Goal: Information Seeking & Learning: Learn about a topic

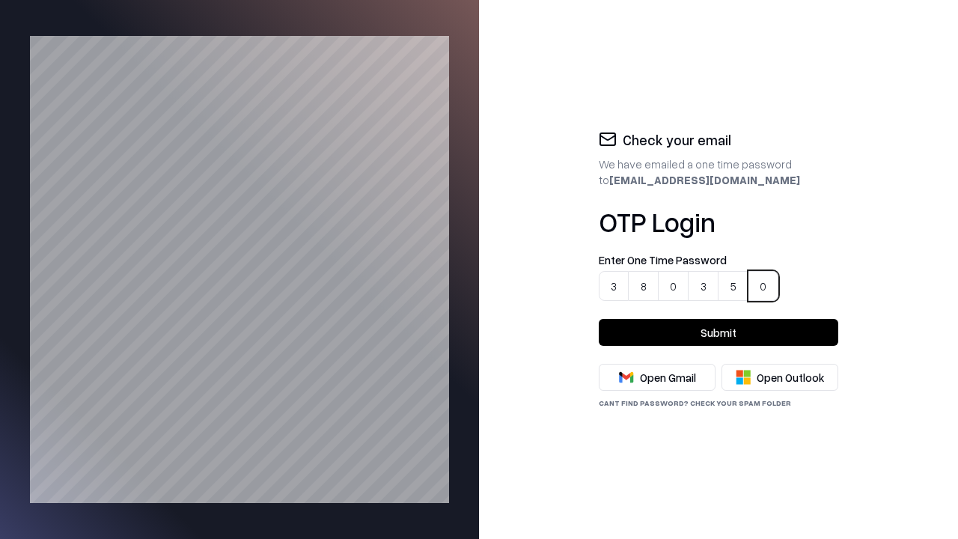
type input "******"
click at [719, 332] on button "Submit" at bounding box center [719, 332] width 240 height 27
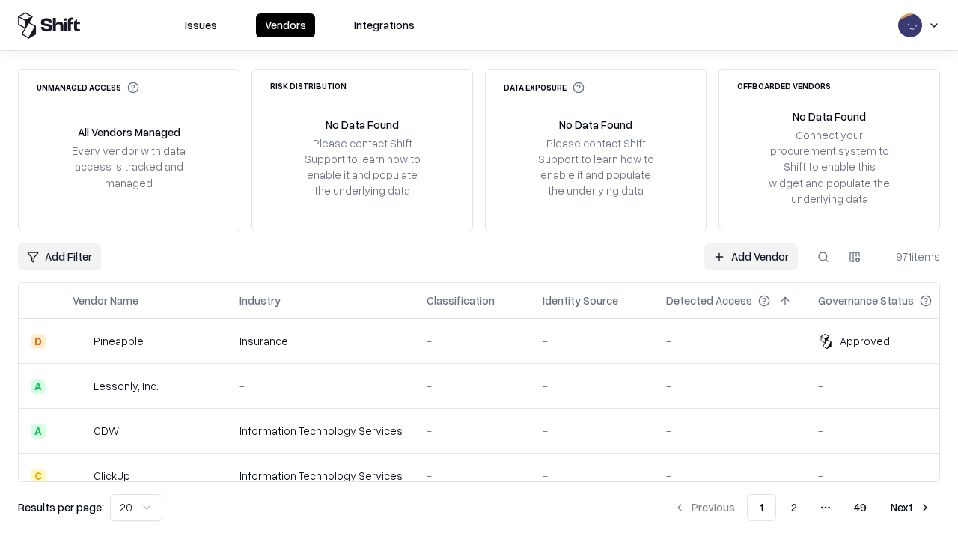
click at [133, 508] on html "Issues Vendors Integrations Unmanaged Access All Vendors Managed Every vendor w…" at bounding box center [479, 269] width 958 height 539
click at [911, 508] on button "Next" at bounding box center [911, 507] width 58 height 27
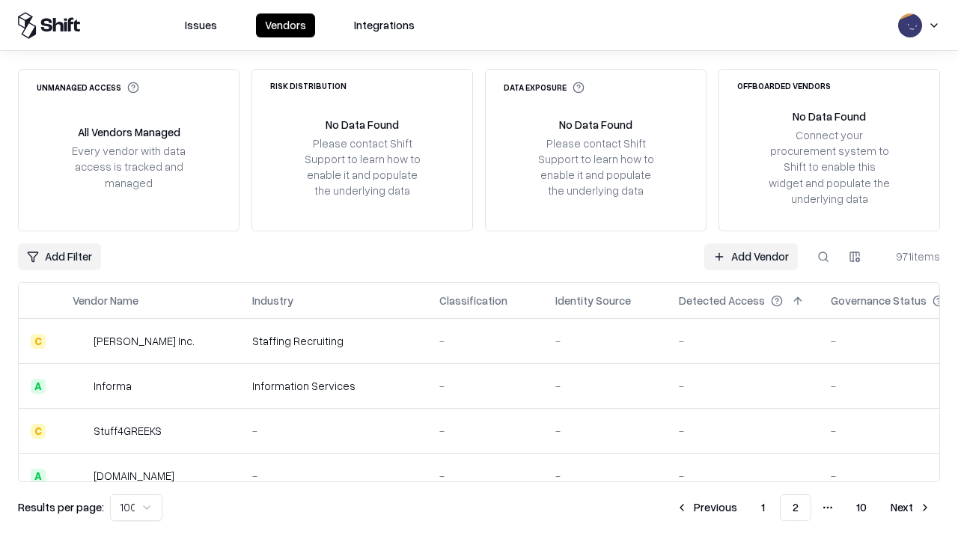
click at [911, 508] on button "Next" at bounding box center [911, 507] width 58 height 27
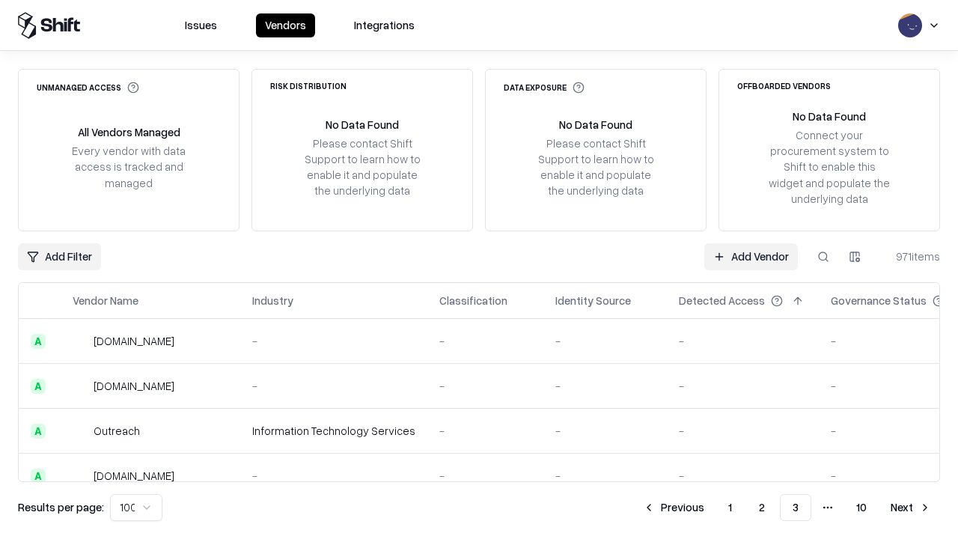
click at [911, 508] on button "Next" at bounding box center [911, 507] width 58 height 27
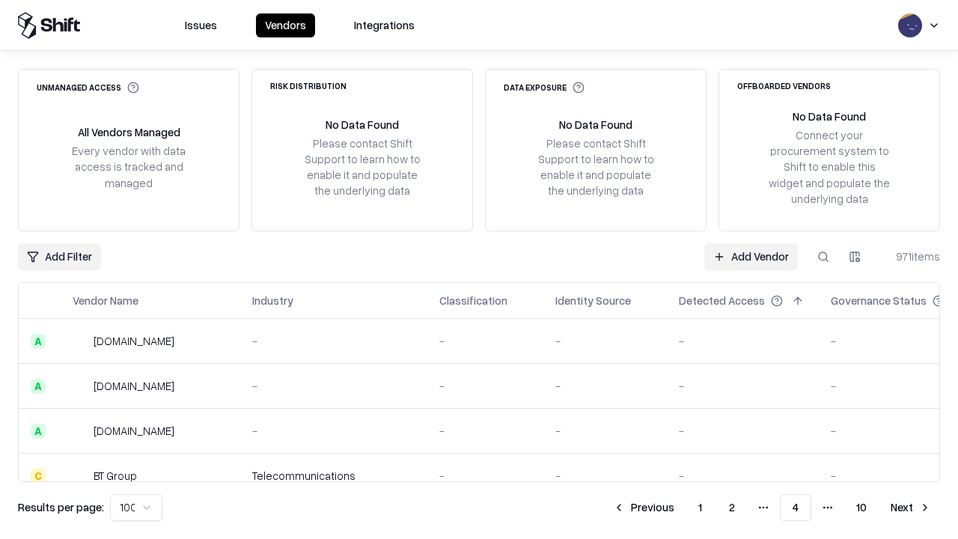
click at [911, 508] on button "Next" at bounding box center [911, 507] width 58 height 27
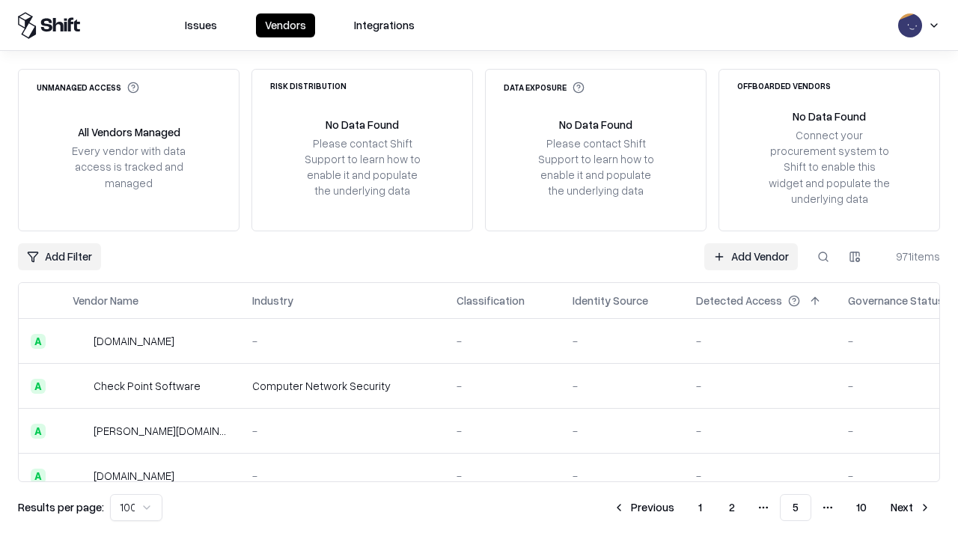
click at [911, 508] on button "Next" at bounding box center [911, 507] width 58 height 27
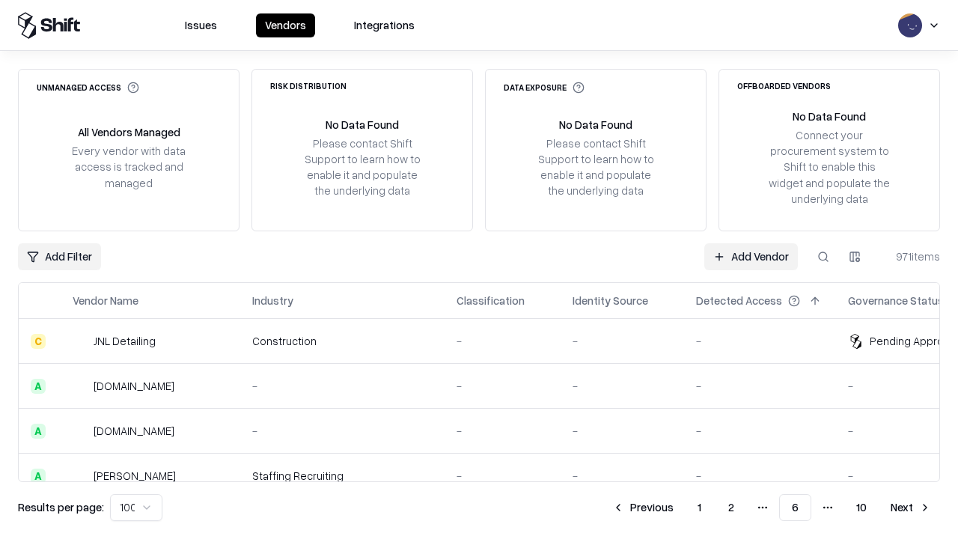
click at [911, 508] on button "Next" at bounding box center [911, 507] width 58 height 27
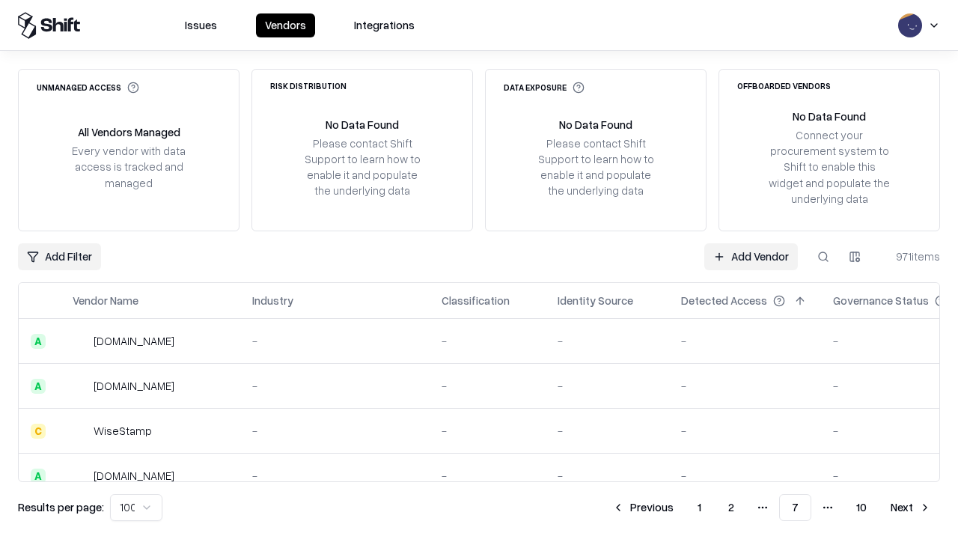
click at [911, 508] on button "Next" at bounding box center [911, 507] width 58 height 27
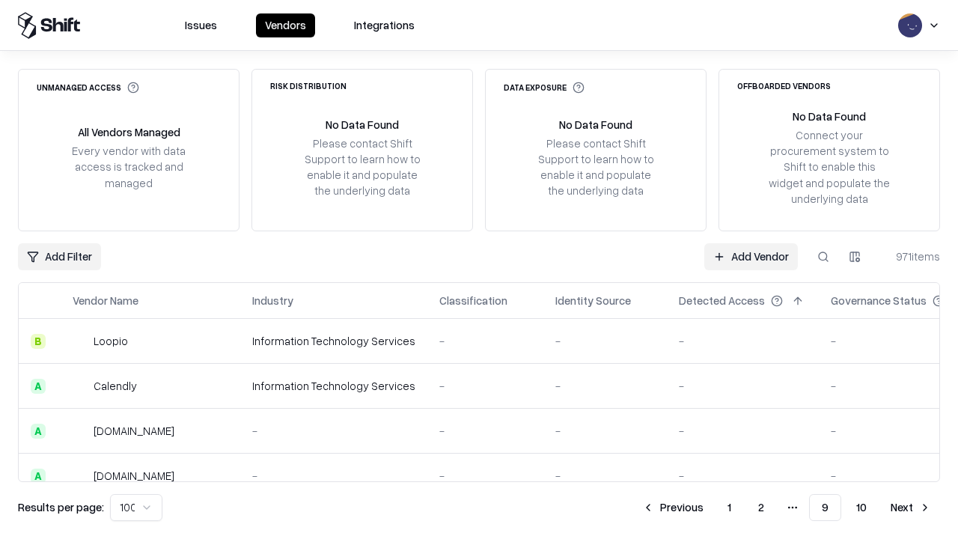
click at [911, 508] on button "Next" at bounding box center [911, 507] width 58 height 27
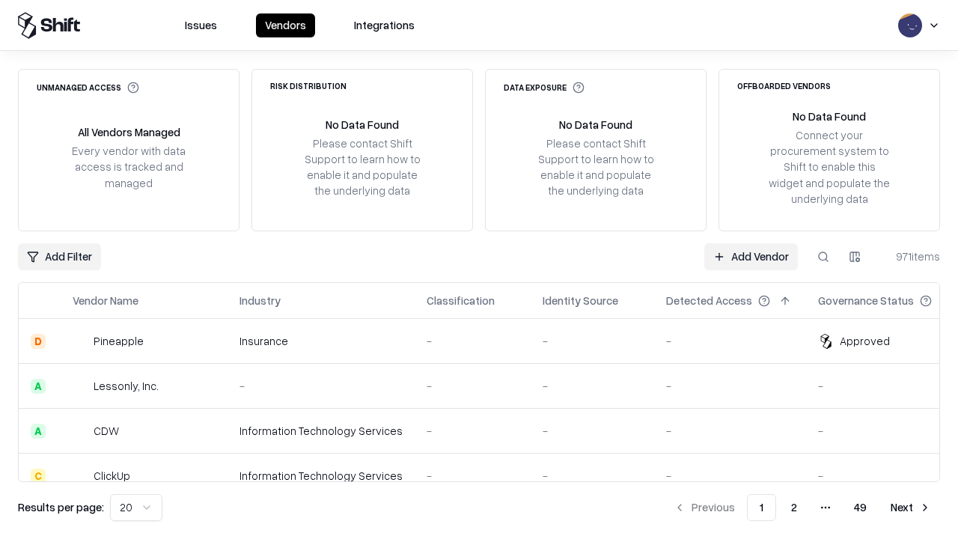
click at [479, 270] on div "Add Filter Add Vendor 971 items" at bounding box center [479, 256] width 923 height 27
click at [58, 256] on html "Issues Vendors Integrations Unmanaged Access All Vendors Managed Every vendor w…" at bounding box center [479, 269] width 958 height 539
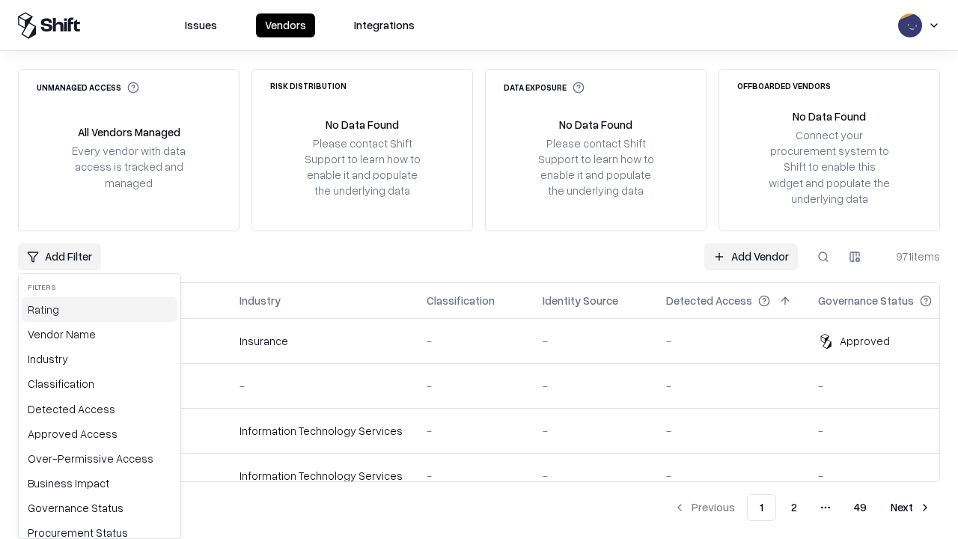
click at [94, 309] on div "Rating" at bounding box center [100, 309] width 156 height 25
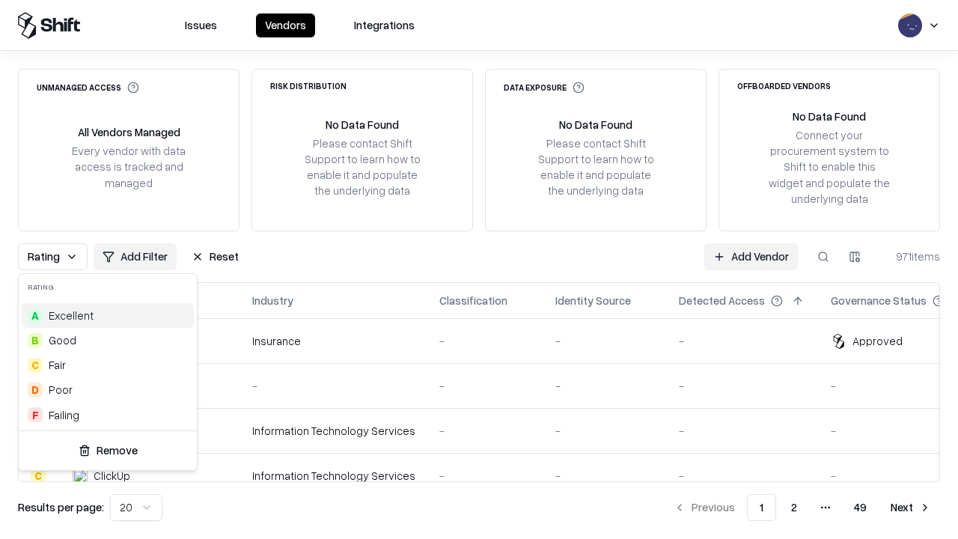
click at [479, 270] on html "Issues Vendors Integrations Unmanaged Access All Vendors Managed Every vendor w…" at bounding box center [479, 269] width 958 height 539
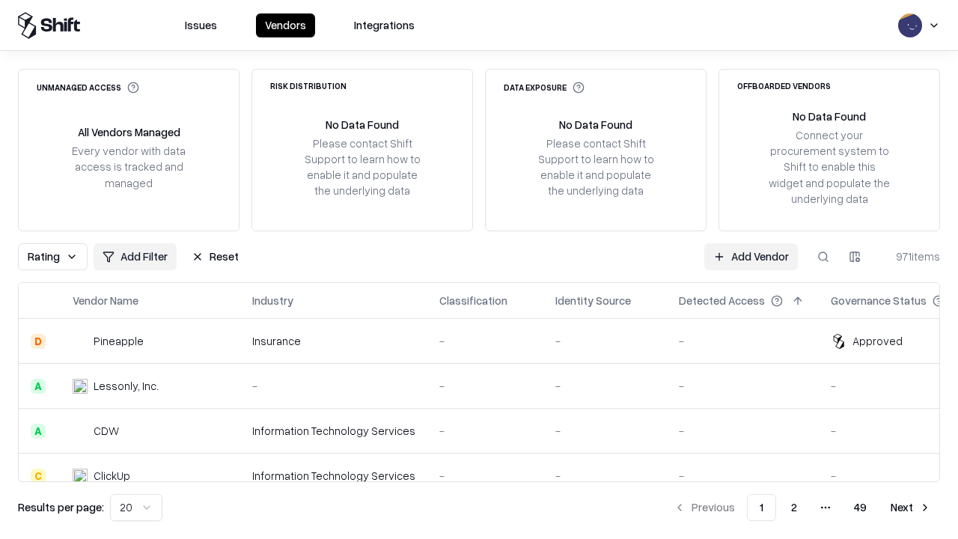
click at [211, 256] on button "Reset" at bounding box center [215, 256] width 65 height 27
click at [479, 270] on div "Rating Add Filter Reset Add Vendor 971 items" at bounding box center [479, 256] width 923 height 27
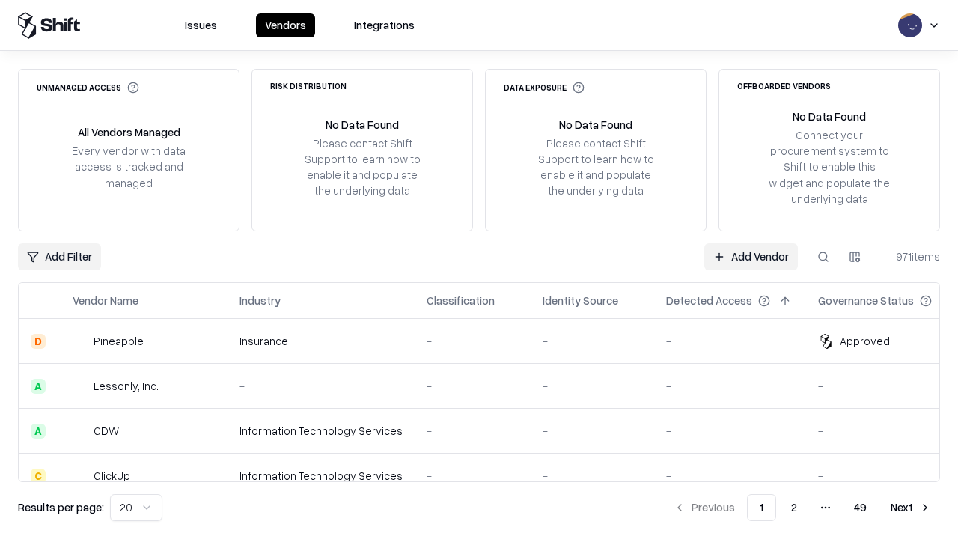
click at [58, 256] on html "Issues Vendors Integrations Unmanaged Access All Vendors Managed Every vendor w…" at bounding box center [479, 269] width 958 height 539
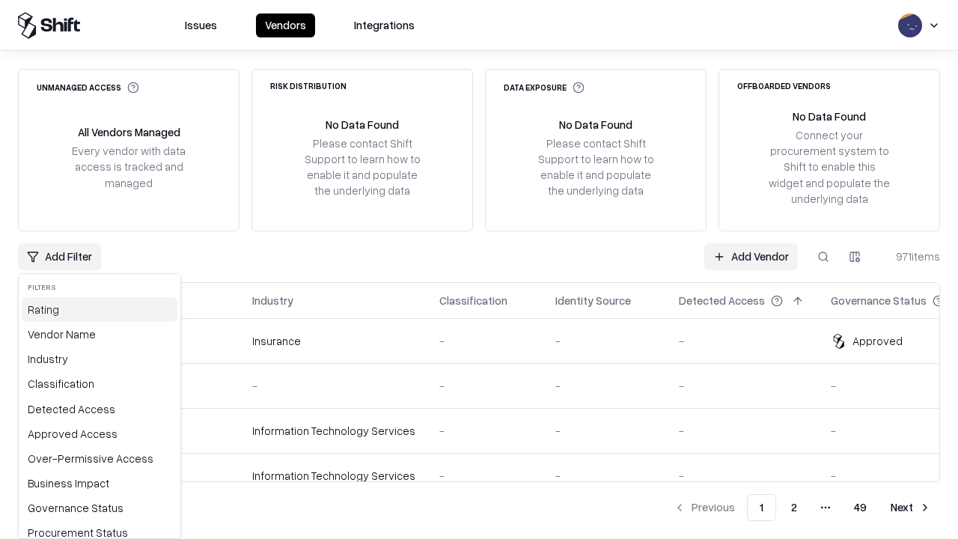
click at [94, 309] on div "Rating" at bounding box center [100, 309] width 156 height 25
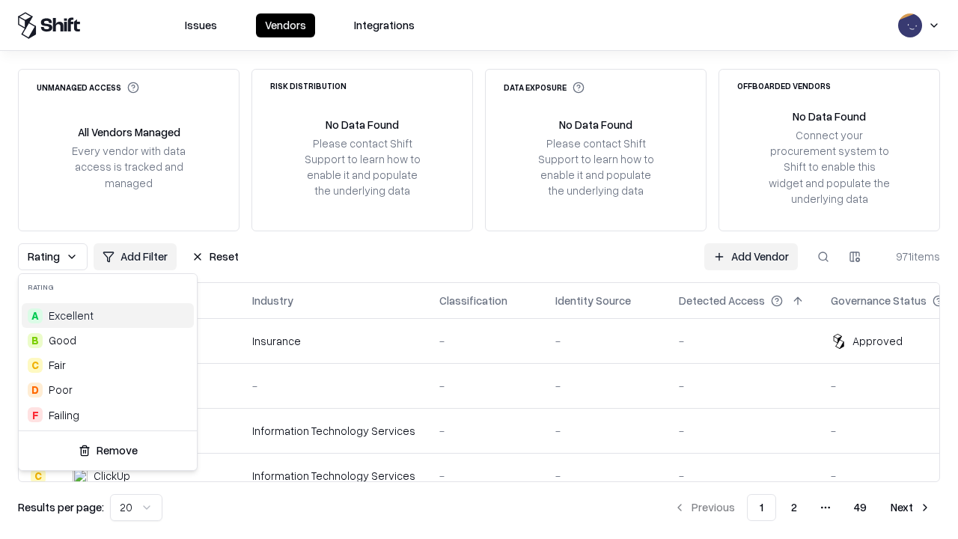
click at [105, 315] on div "A Excellent" at bounding box center [108, 315] width 172 height 25
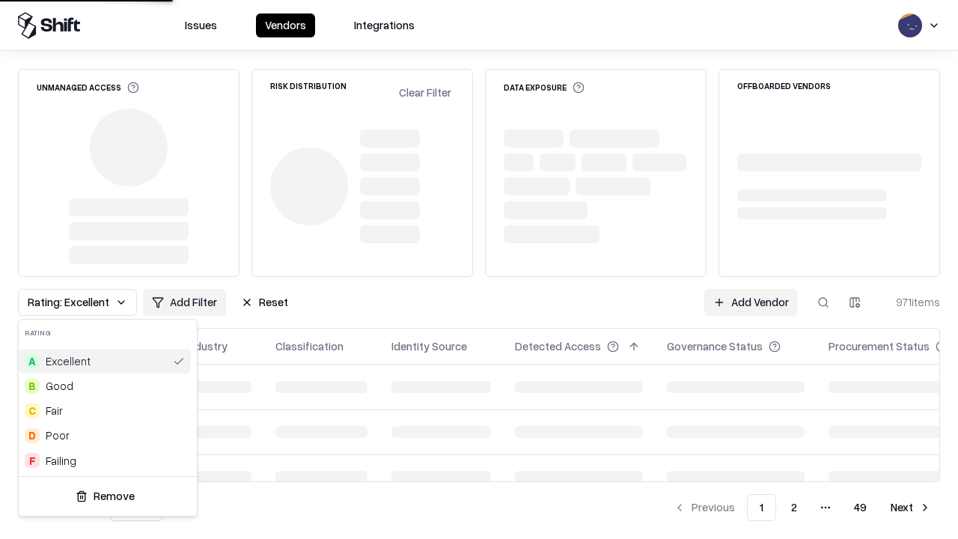
click at [479, 270] on html "Issues Vendors Integrations Unmanaged Access Risk Distribution Clear Filter Dat…" at bounding box center [479, 269] width 958 height 539
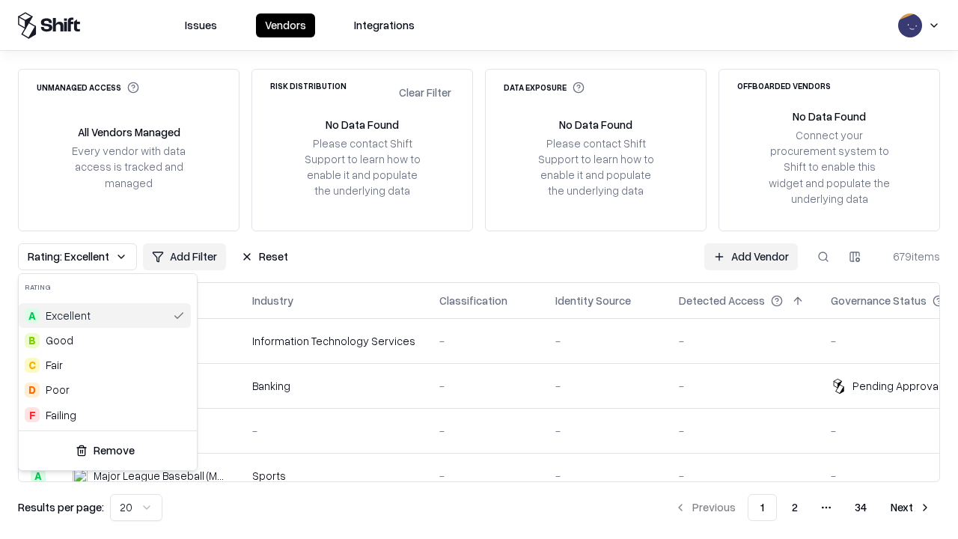
click at [479, 270] on div "Rating: Excellent Add Filter Reset Add Vendor 679 items" at bounding box center [479, 256] width 923 height 27
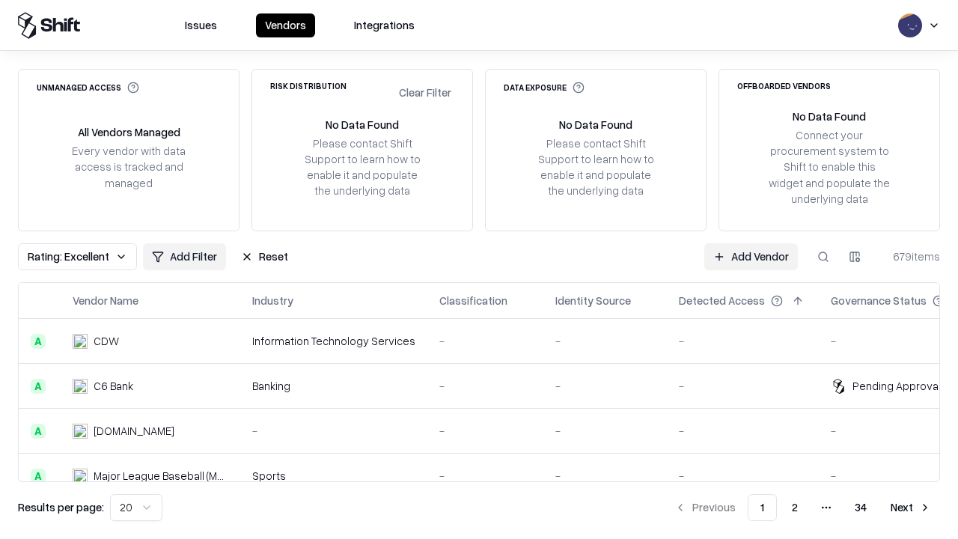
click at [259, 256] on button "Reset" at bounding box center [264, 256] width 65 height 27
click at [479, 270] on div "Rating: Excellent Add Filter Reset Add Vendor 679 items" at bounding box center [479, 256] width 923 height 27
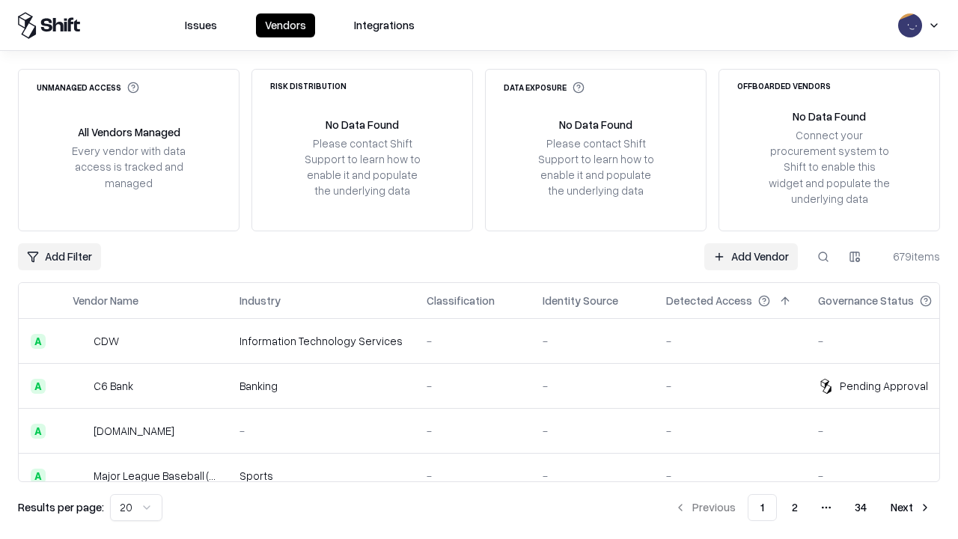
click at [58, 256] on html "Issues Vendors Integrations Unmanaged Access All Vendors Managed Every vendor w…" at bounding box center [479, 269] width 958 height 539
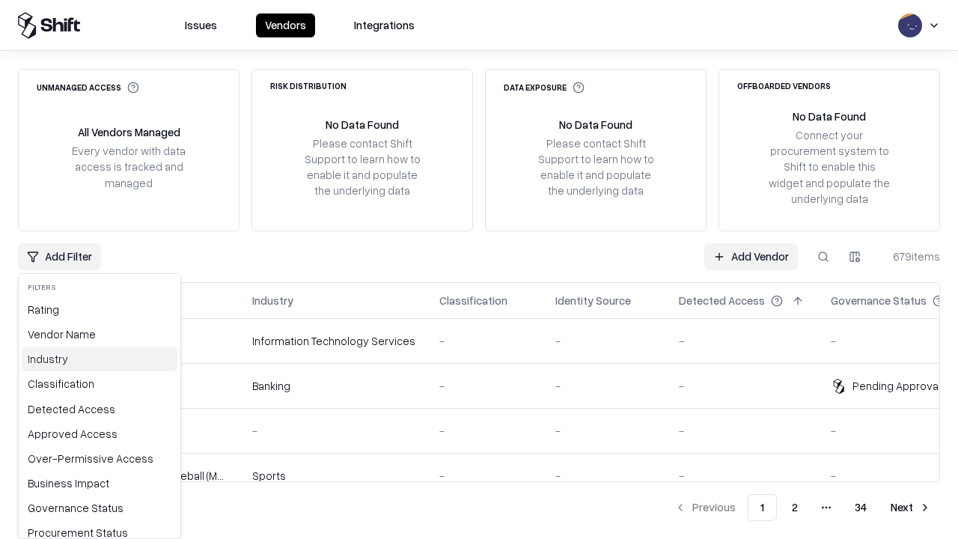
click at [94, 359] on div "Industry" at bounding box center [100, 359] width 156 height 25
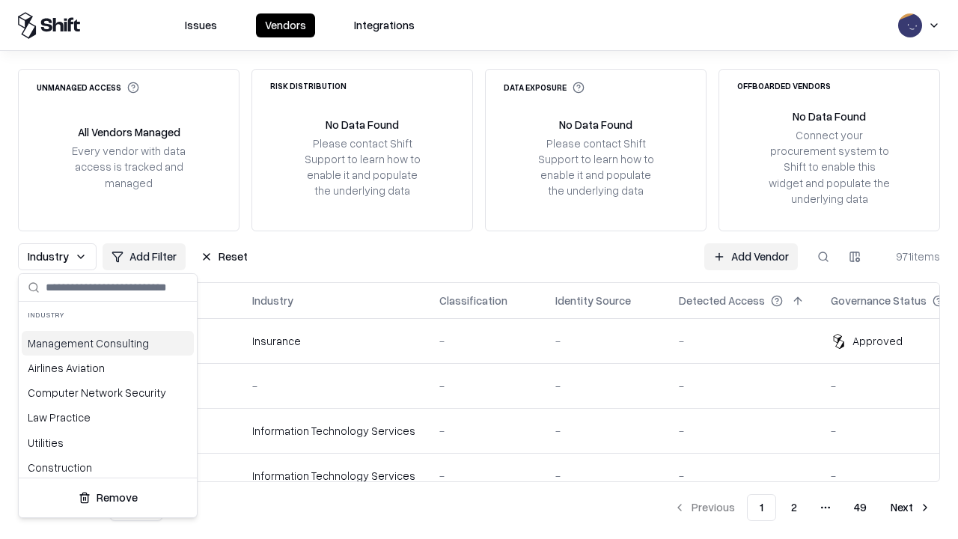
click at [479, 270] on html "Issues Vendors Integrations Unmanaged Access All Vendors Managed Every vendor w…" at bounding box center [479, 269] width 958 height 539
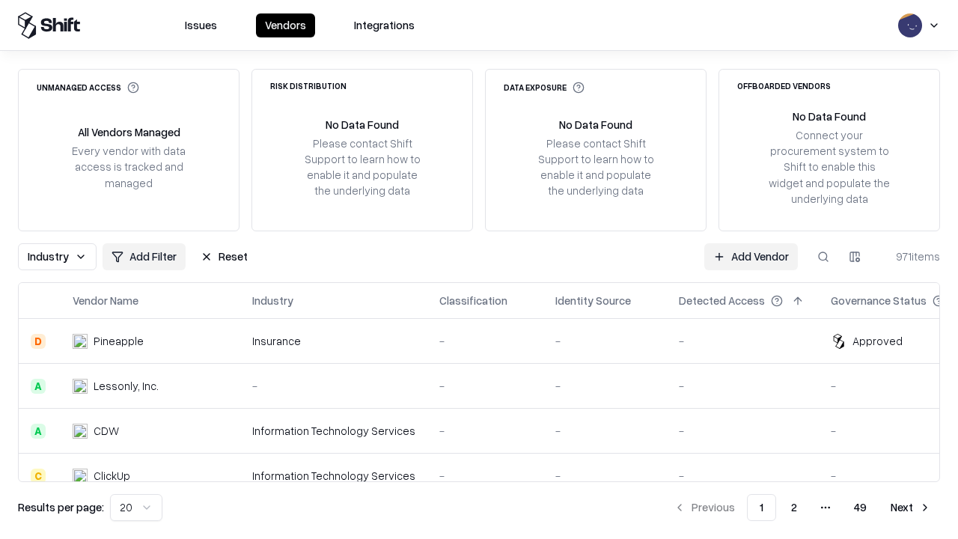
click at [220, 256] on button "Reset" at bounding box center [224, 256] width 65 height 27
click at [479, 270] on div "Industry Add Filter Reset Add Vendor 971 items" at bounding box center [479, 256] width 923 height 27
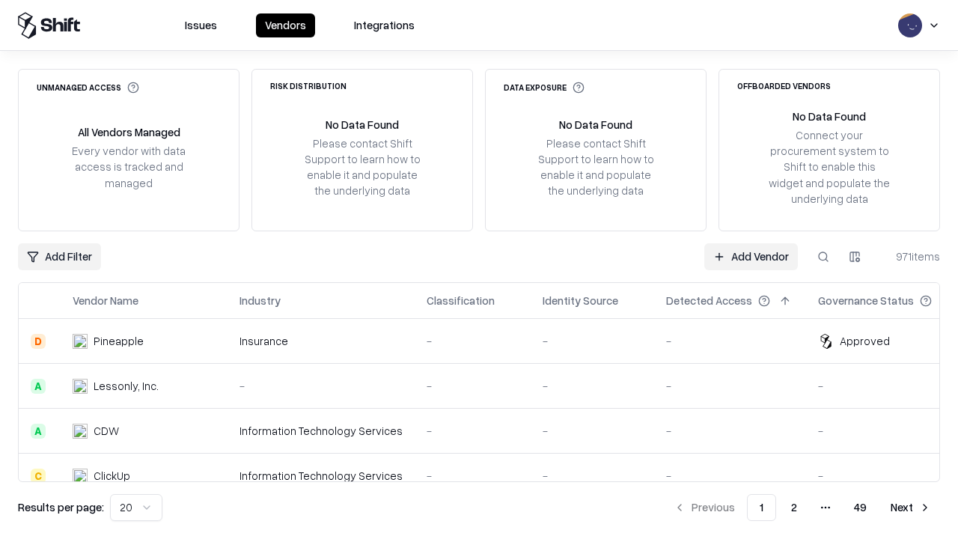
click at [58, 256] on html "Issues Vendors Integrations Unmanaged Access All Vendors Managed Every vendor w…" at bounding box center [479, 269] width 958 height 539
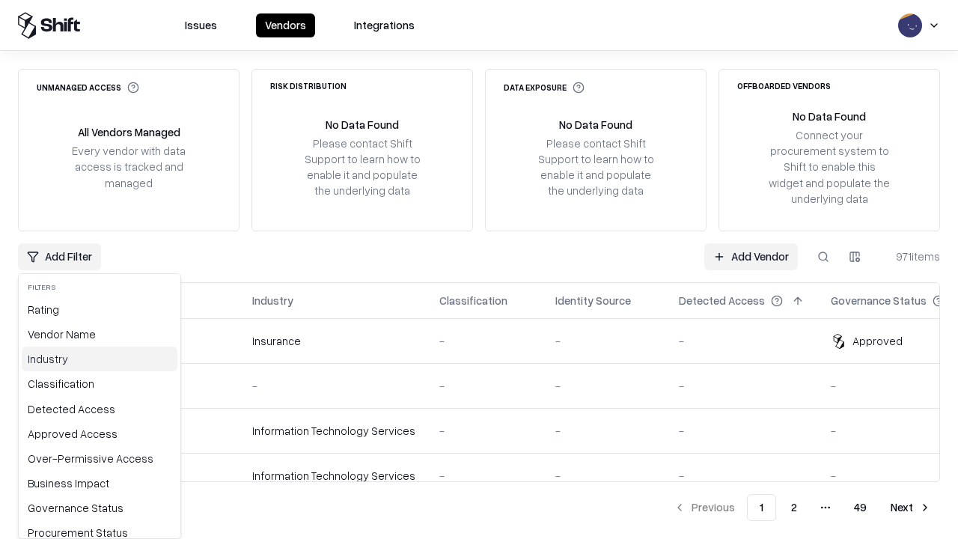
click at [94, 359] on div "Industry" at bounding box center [100, 359] width 156 height 25
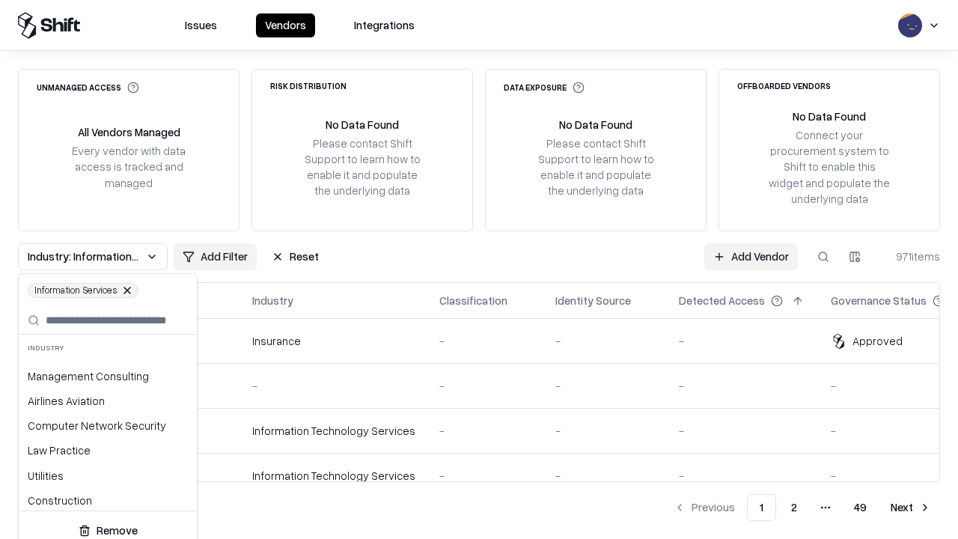
scroll to position [0, 3]
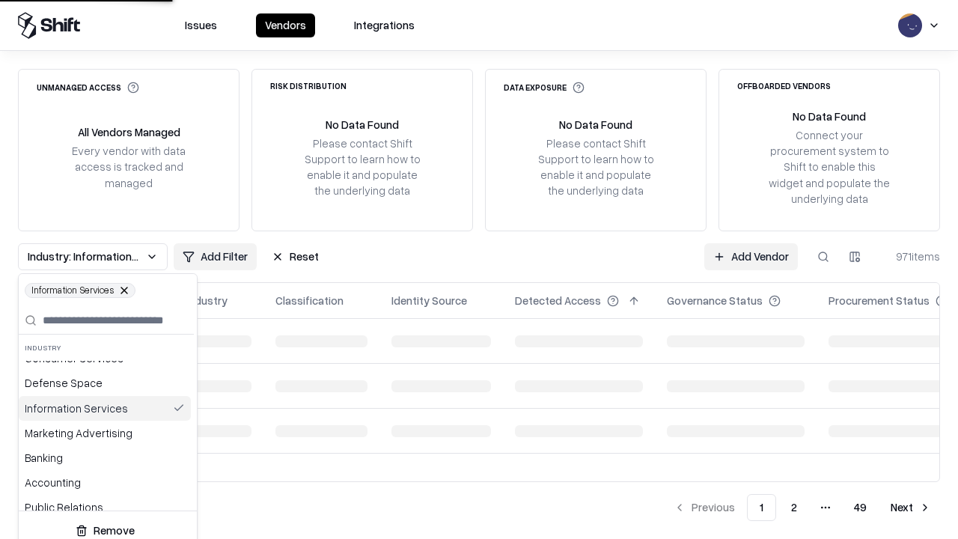
click at [479, 270] on html "Issues Vendors Integrations Unmanaged Access All Vendors Managed Every vendor w…" at bounding box center [479, 269] width 958 height 539
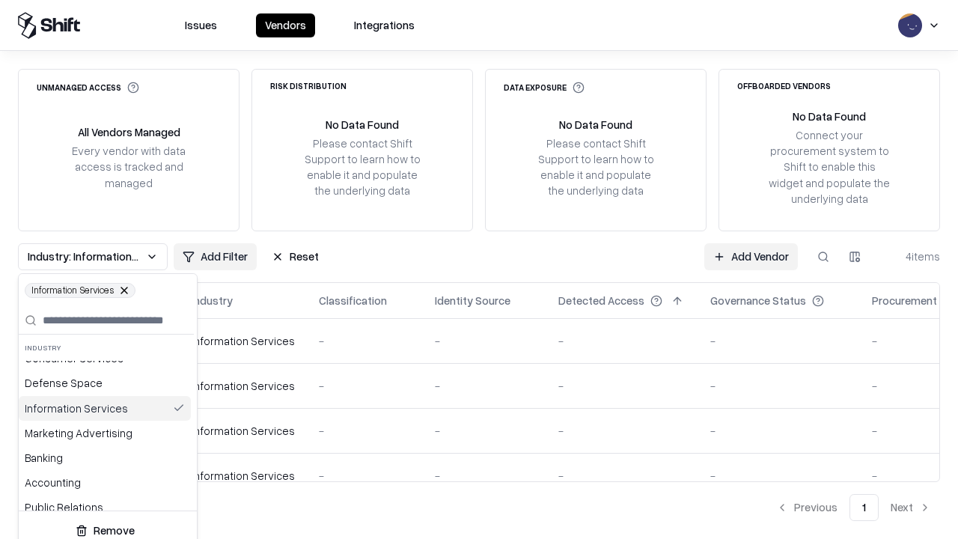
click at [479, 270] on div "Industry: Information Services Add Filter Reset Add Vendor 4 items" at bounding box center [479, 256] width 923 height 27
click at [293, 256] on button "Reset" at bounding box center [295, 256] width 65 height 27
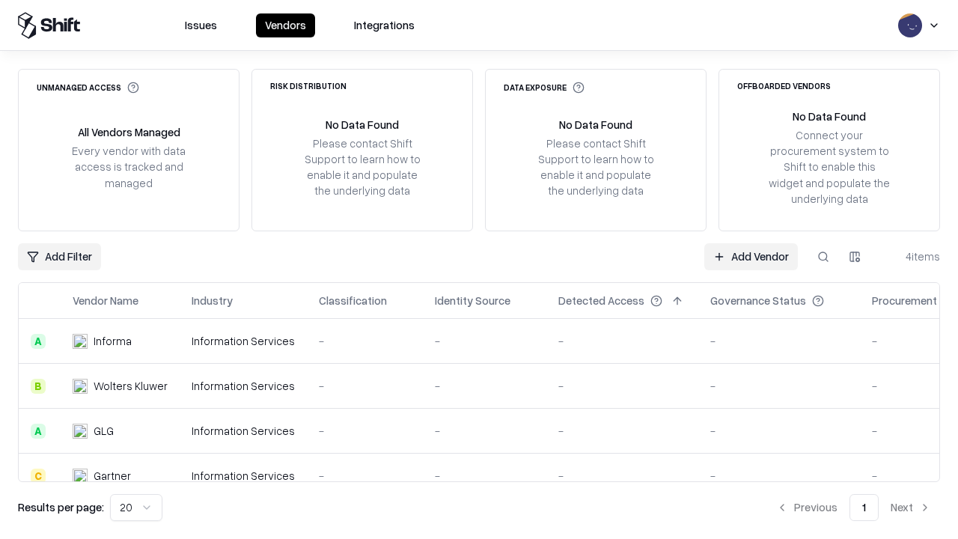
click at [479, 270] on div "Add Filter Add Vendor 4 items" at bounding box center [479, 256] width 923 height 27
click at [58, 256] on html "Issues Vendors Integrations Unmanaged Access All Vendors Managed Every vendor w…" at bounding box center [479, 269] width 958 height 539
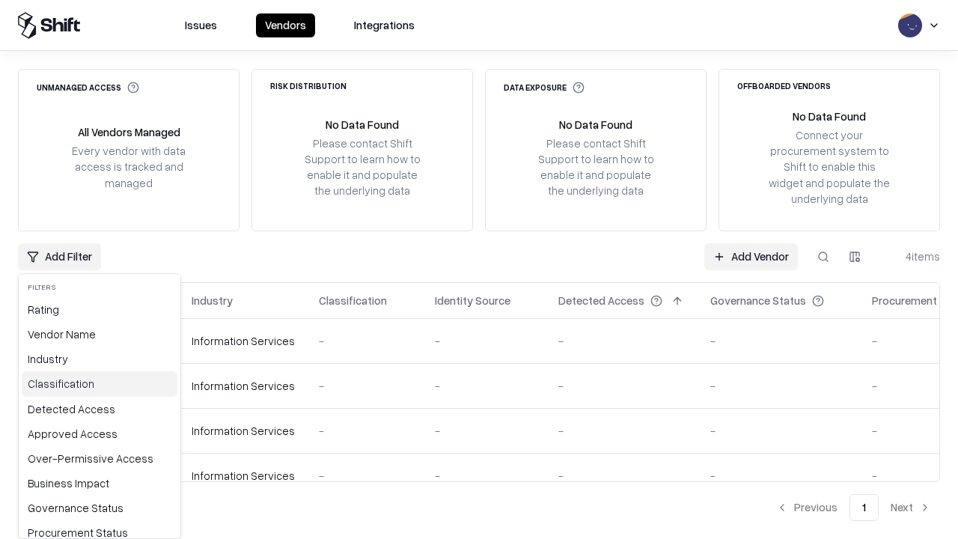
click at [94, 383] on div "Classification" at bounding box center [100, 383] width 156 height 25
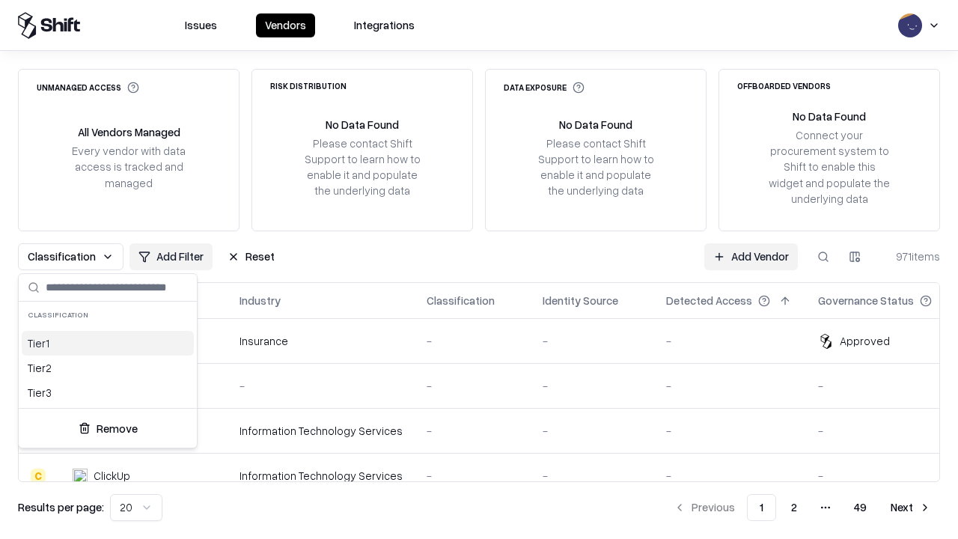
click at [479, 270] on html "Issues Vendors Integrations Unmanaged Access All Vendors Managed Every vendor w…" at bounding box center [479, 269] width 958 height 539
click at [246, 256] on button "Reset" at bounding box center [251, 256] width 65 height 27
click at [479, 270] on div "Classification Add Filter Reset Add Vendor 971 items" at bounding box center [479, 256] width 923 height 27
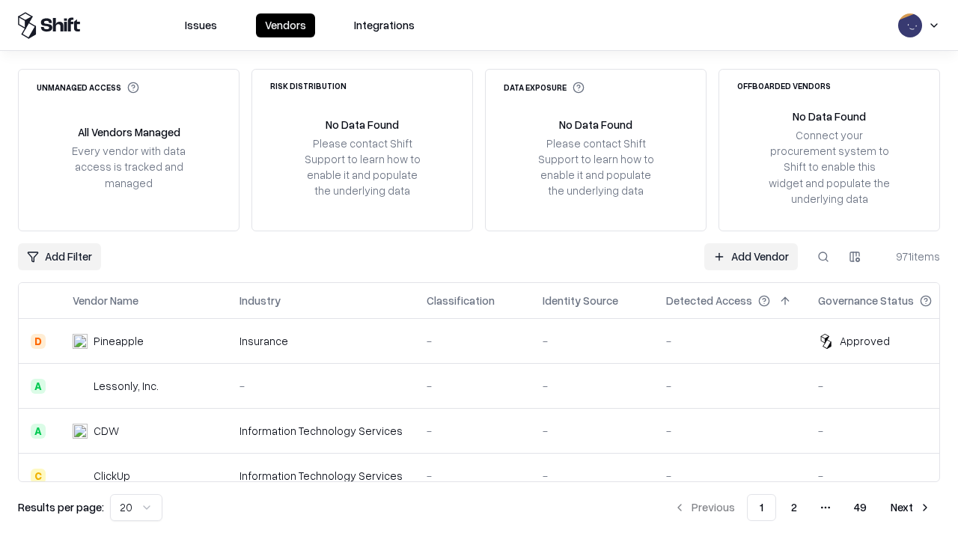
click at [58, 256] on html "Issues Vendors Integrations Unmanaged Access All Vendors Managed Every vendor w…" at bounding box center [479, 269] width 958 height 539
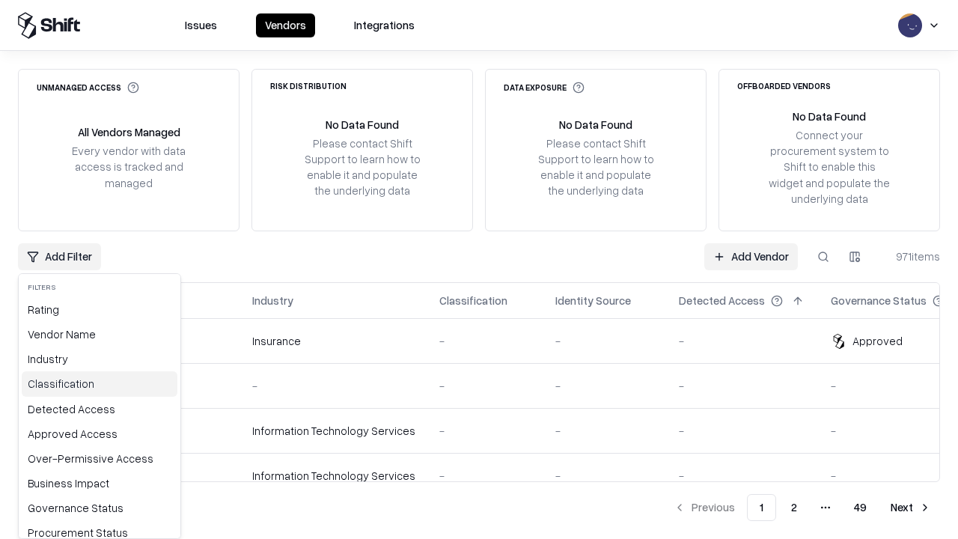
click at [94, 383] on div "Classification" at bounding box center [100, 383] width 156 height 25
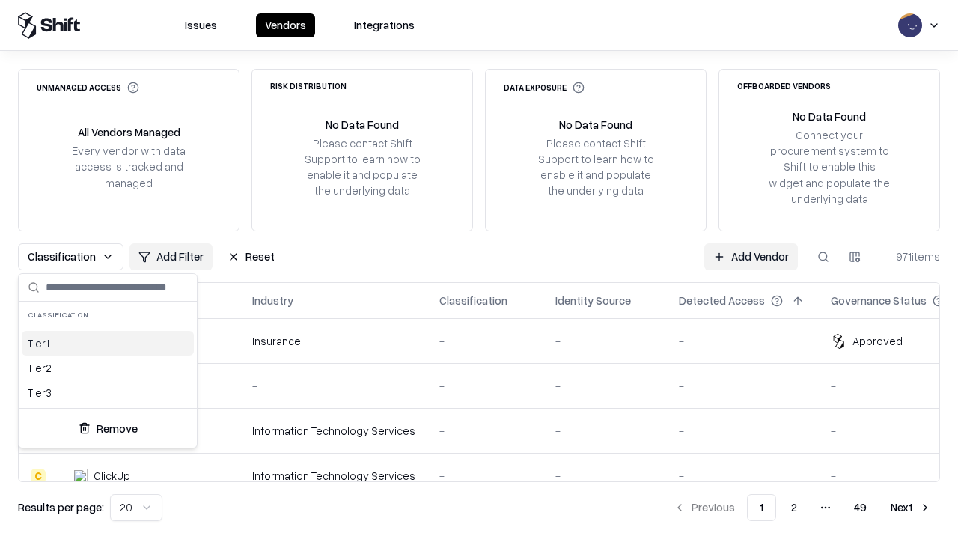
click at [105, 368] on div "Tier 2" at bounding box center [108, 368] width 172 height 25
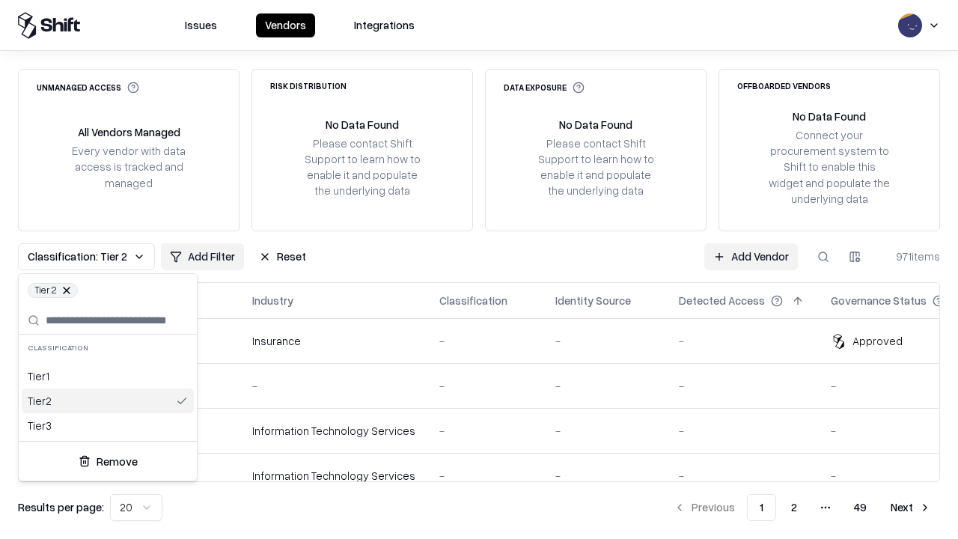
scroll to position [0, 3]
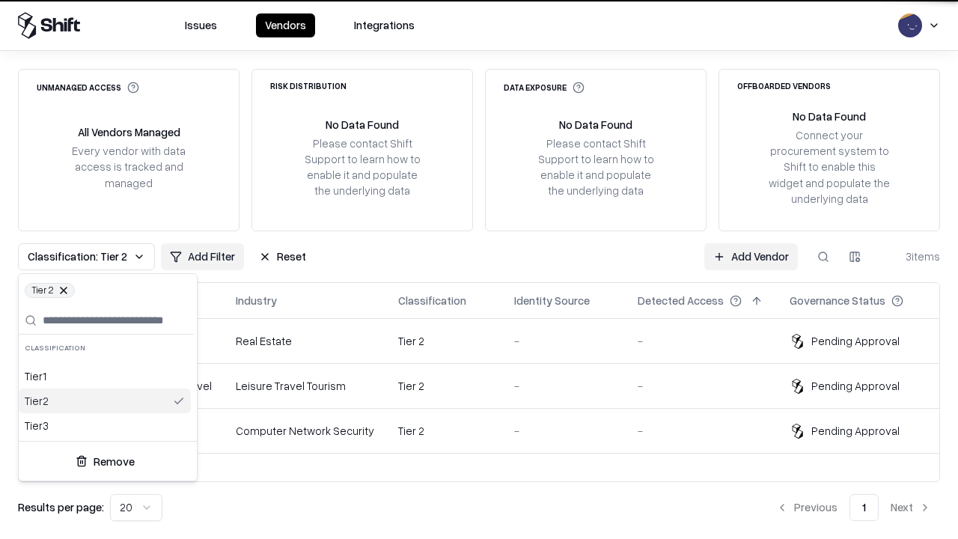
click at [479, 270] on html "Issues Vendors Integrations Unmanaged Access All Vendors Managed Every vendor w…" at bounding box center [479, 269] width 958 height 539
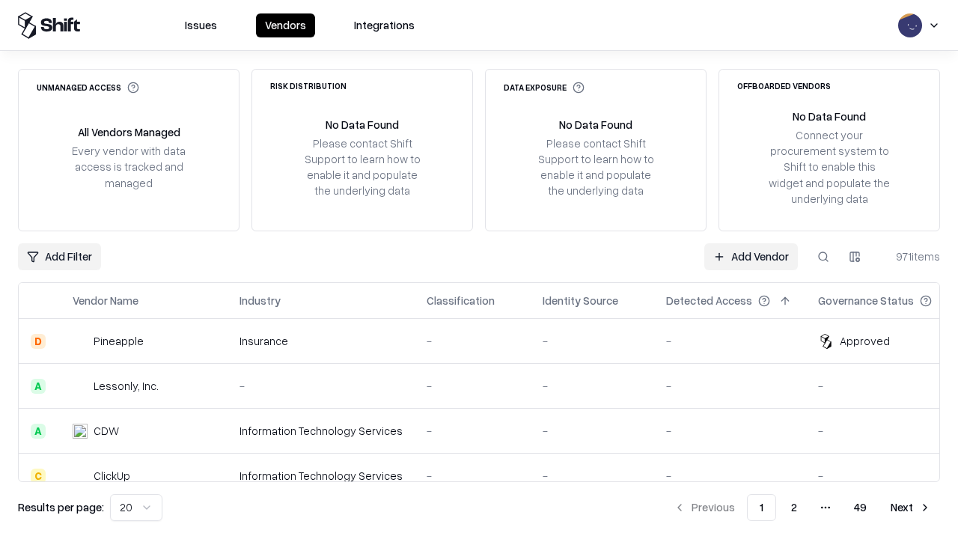
click at [855, 256] on html "Issues Vendors Integrations Unmanaged Access All Vendors Managed Every vendor w…" at bounding box center [479, 269] width 958 height 539
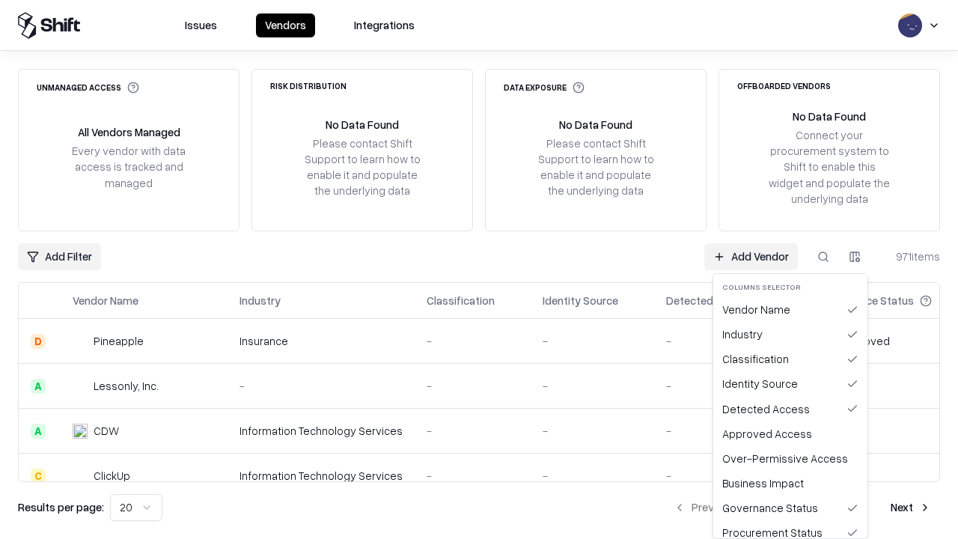
click at [479, 270] on html "Issues Vendors Integrations Unmanaged Access All Vendors Managed Every vendor w…" at bounding box center [479, 269] width 958 height 539
click at [855, 256] on button "button" at bounding box center [855, 256] width 27 height 27
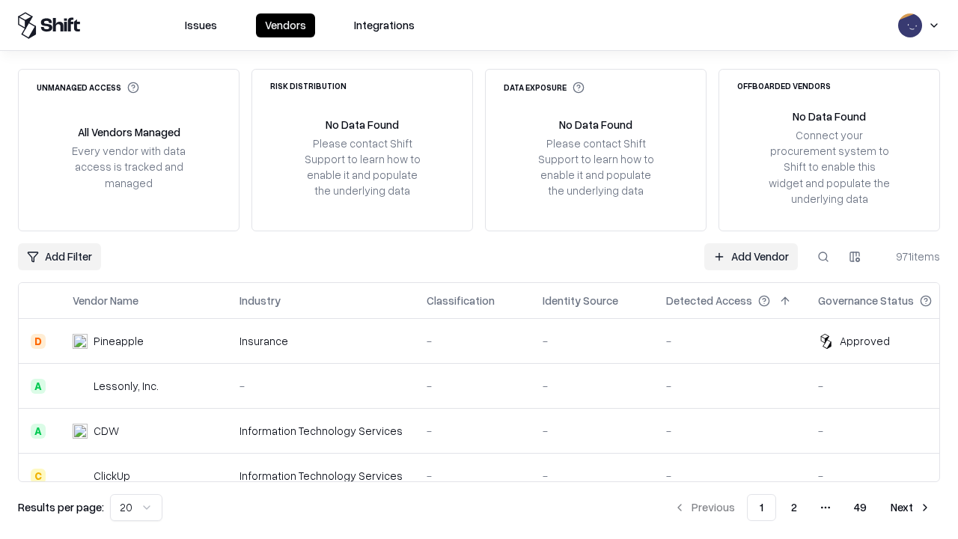
click at [855, 256] on html "Issues Vendors Integrations Unmanaged Access All Vendors Managed Every vendor w…" at bounding box center [479, 269] width 958 height 539
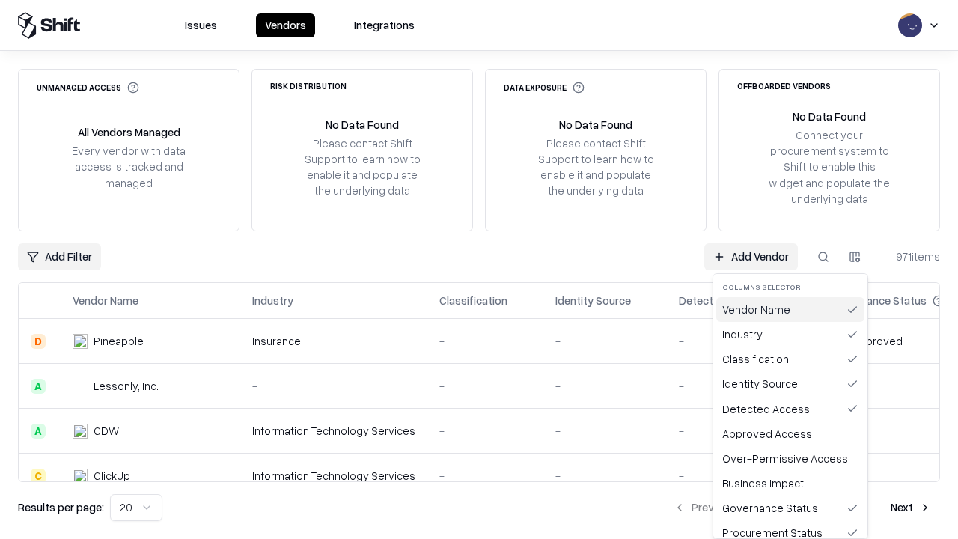
click at [791, 309] on div "Vendor Name" at bounding box center [791, 309] width 148 height 25
click at [855, 256] on html "Issues Vendors Integrations Unmanaged Access All Vendors Managed Every vendor w…" at bounding box center [479, 269] width 958 height 539
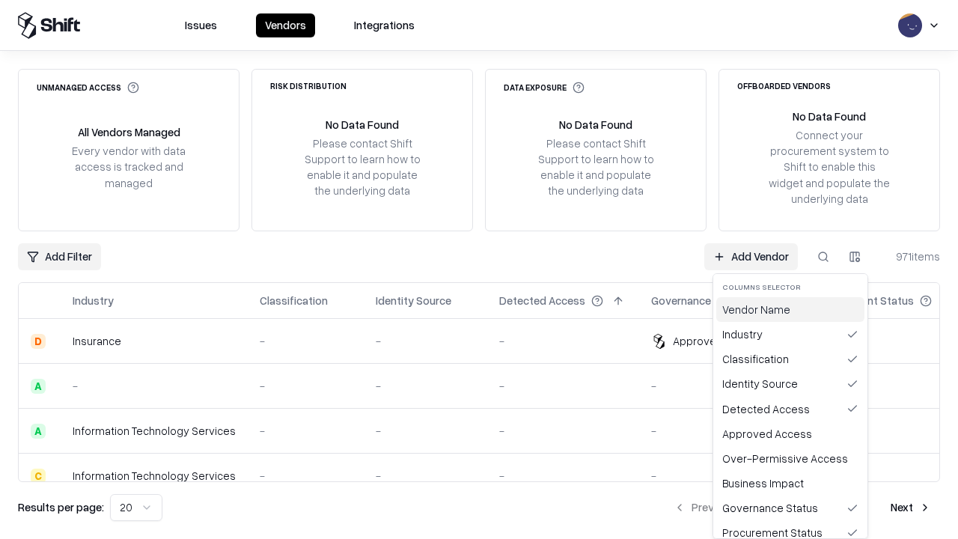
click at [791, 309] on div "Vendor Name" at bounding box center [791, 309] width 148 height 25
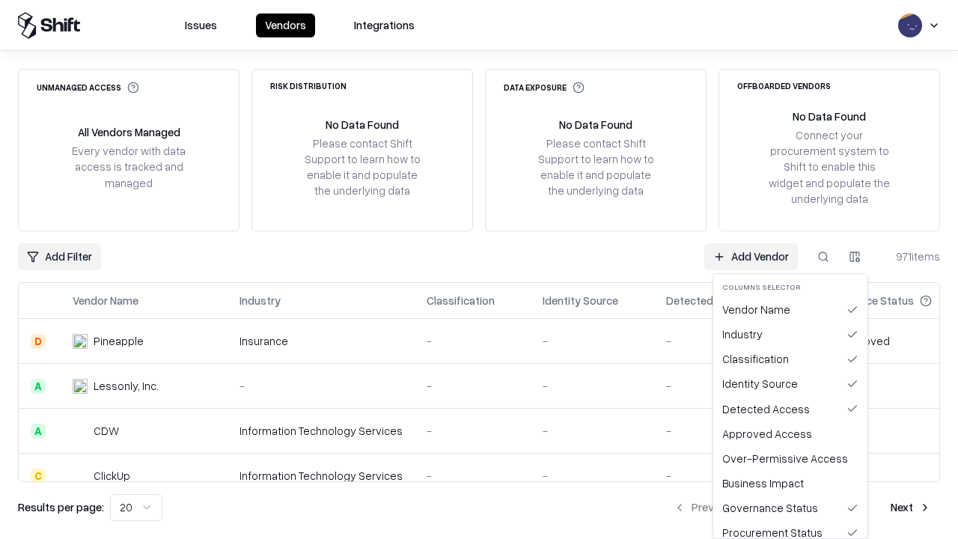
click at [855, 256] on button "button" at bounding box center [855, 256] width 27 height 27
click at [855, 256] on html "Issues Vendors Integrations Unmanaged Access All Vendors Managed Every vendor w…" at bounding box center [479, 269] width 958 height 539
click at [791, 334] on div "Industry" at bounding box center [791, 334] width 148 height 25
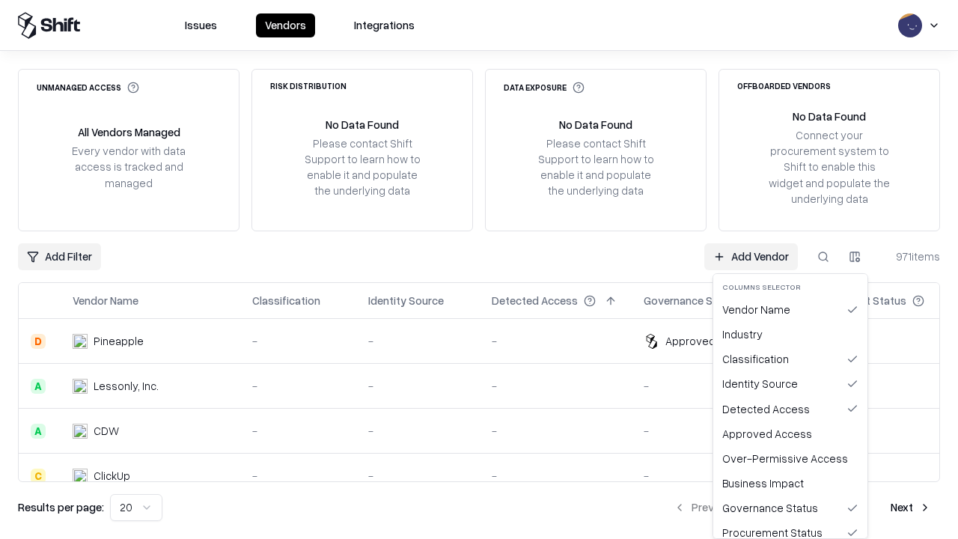
click at [855, 256] on button "button" at bounding box center [855, 256] width 27 height 27
click at [855, 256] on html "Issues Vendors Integrations Unmanaged Access All Vendors Managed Every vendor w…" at bounding box center [479, 269] width 958 height 539
click at [791, 334] on div "Industry" at bounding box center [791, 334] width 148 height 25
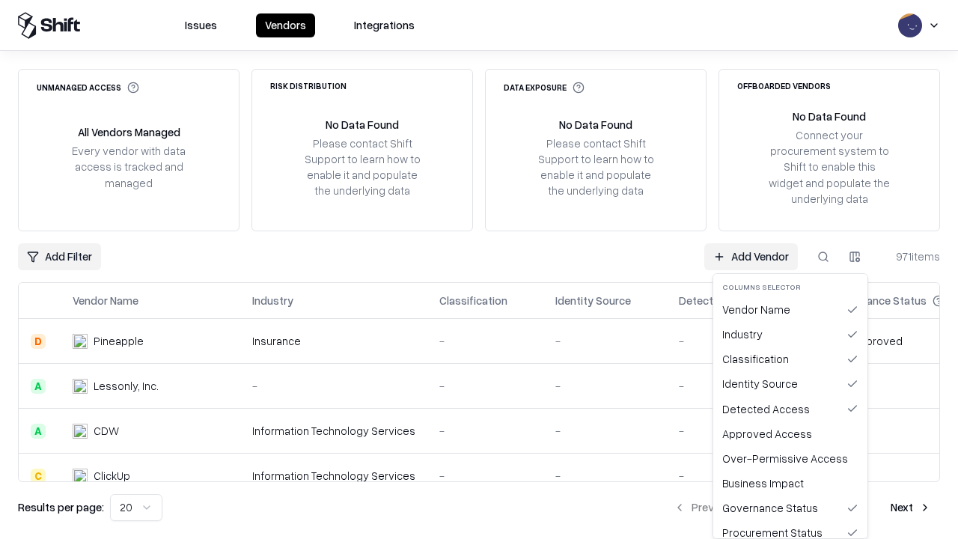
click at [855, 256] on html "Issues Vendors Integrations Unmanaged Access All Vendors Managed Every vendor w…" at bounding box center [479, 269] width 958 height 539
click at [791, 359] on div "Classification" at bounding box center [791, 359] width 148 height 25
click at [855, 256] on button "button" at bounding box center [855, 256] width 27 height 27
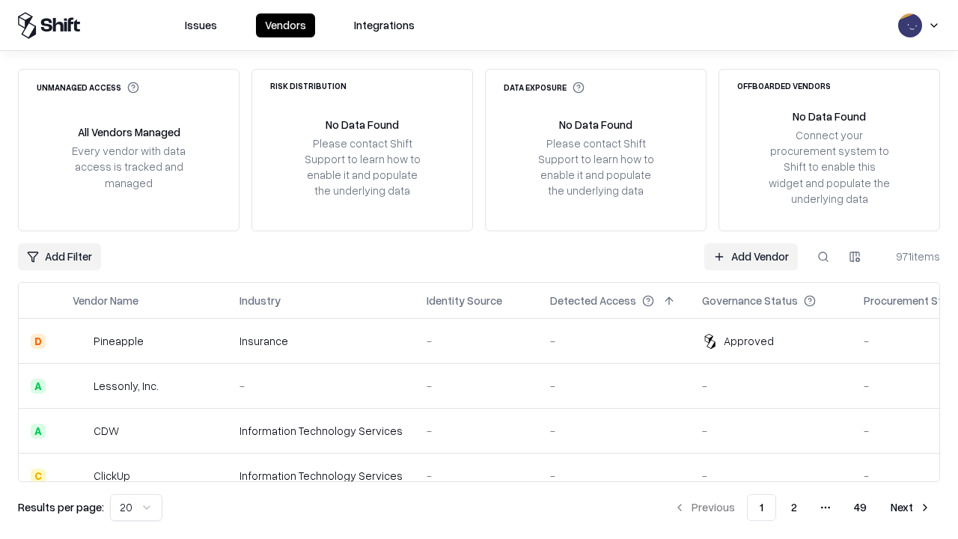
click at [855, 256] on html "Issues Vendors Integrations Unmanaged Access All Vendors Managed Every vendor w…" at bounding box center [479, 269] width 958 height 539
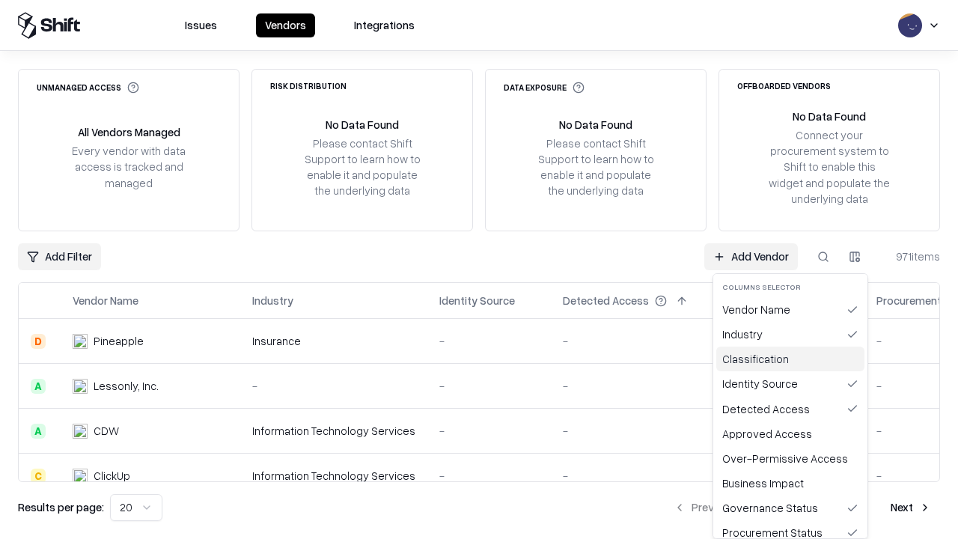
click at [791, 359] on div "Classification" at bounding box center [791, 359] width 148 height 25
click at [855, 256] on button "button" at bounding box center [855, 256] width 27 height 27
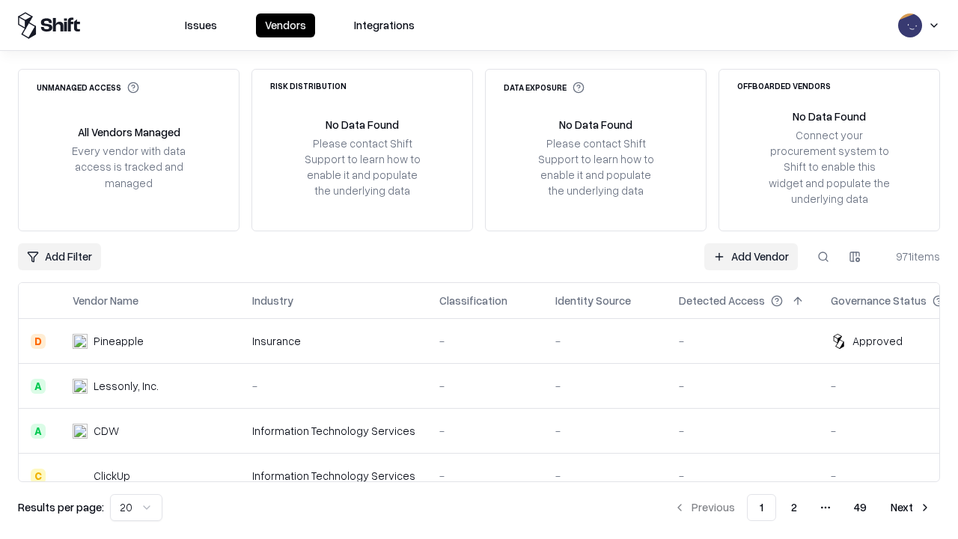
click at [855, 256] on html "Issues Vendors Integrations Unmanaged Access All Vendors Managed Every vendor w…" at bounding box center [479, 269] width 958 height 539
click at [133, 508] on html "Issues Vendors Integrations Unmanaged Access All Vendors Managed Every vendor w…" at bounding box center [479, 269] width 958 height 539
click at [911, 508] on button "Next" at bounding box center [911, 507] width 58 height 27
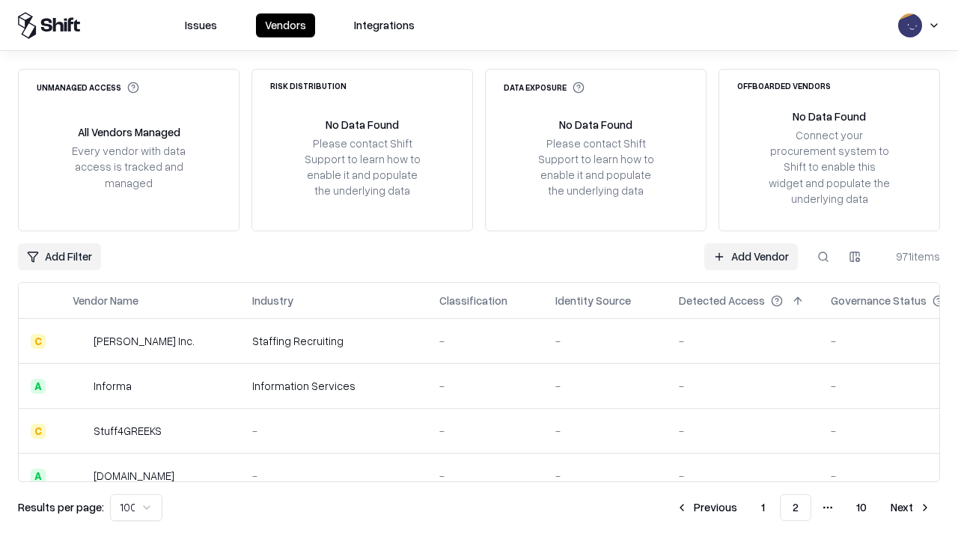
click at [911, 508] on button "Next" at bounding box center [911, 507] width 58 height 27
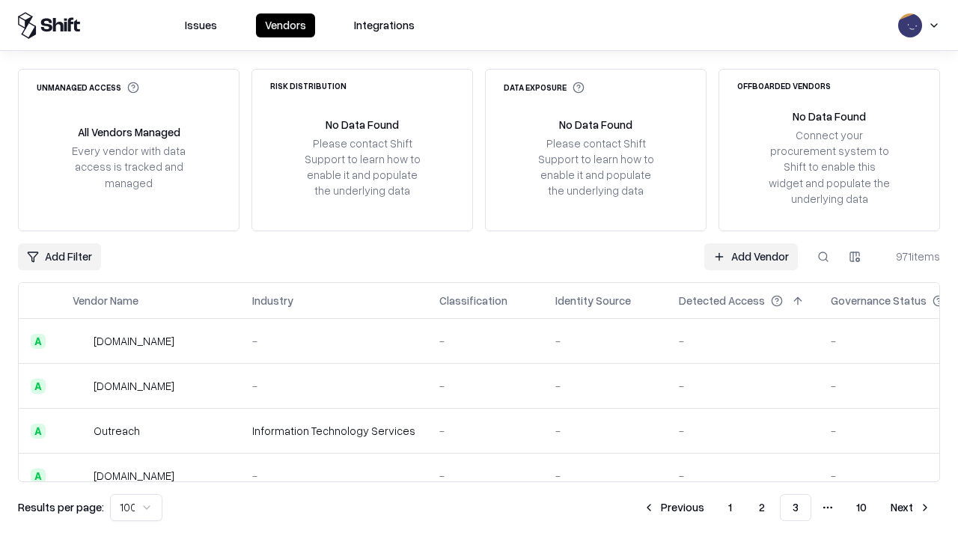
click at [911, 508] on button "Next" at bounding box center [911, 507] width 58 height 27
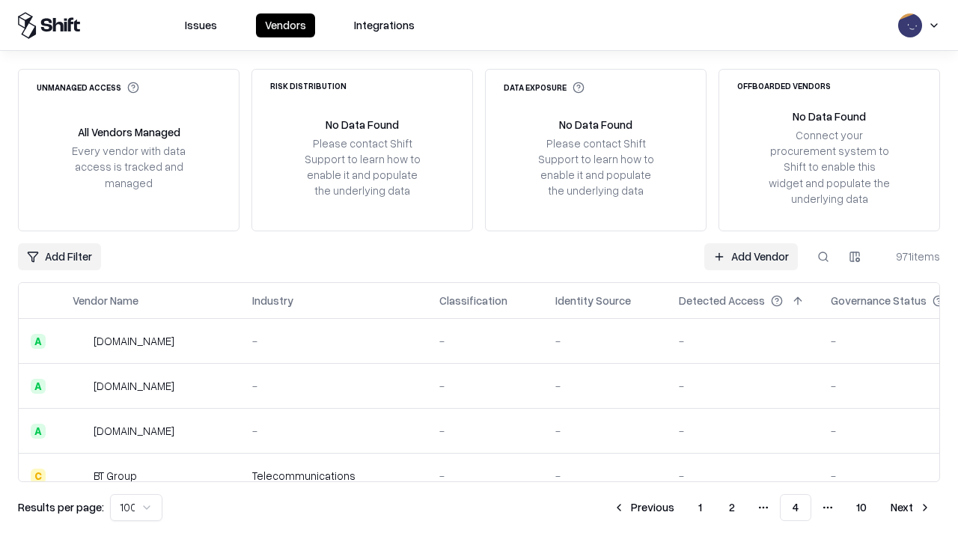
click at [911, 508] on button "Next" at bounding box center [911, 507] width 58 height 27
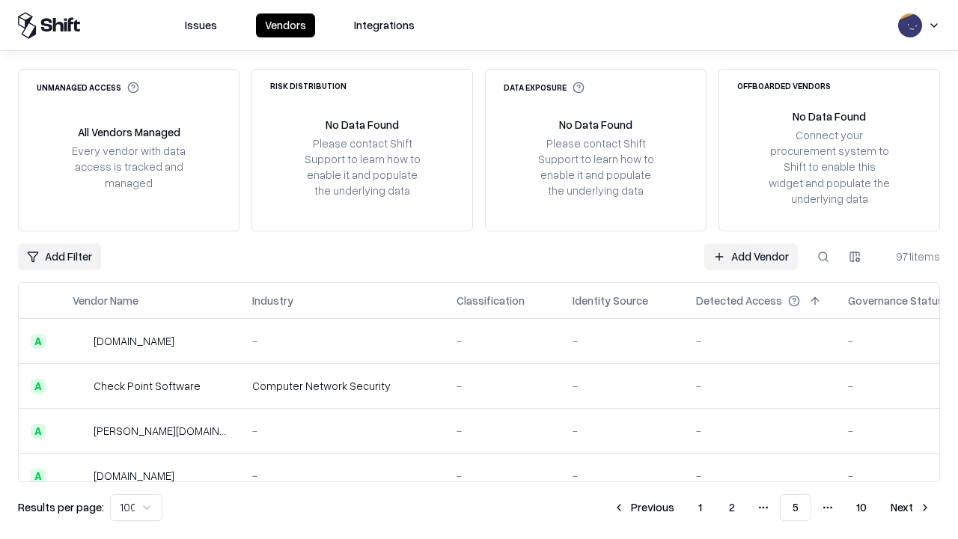
click at [911, 508] on button "Next" at bounding box center [911, 507] width 58 height 27
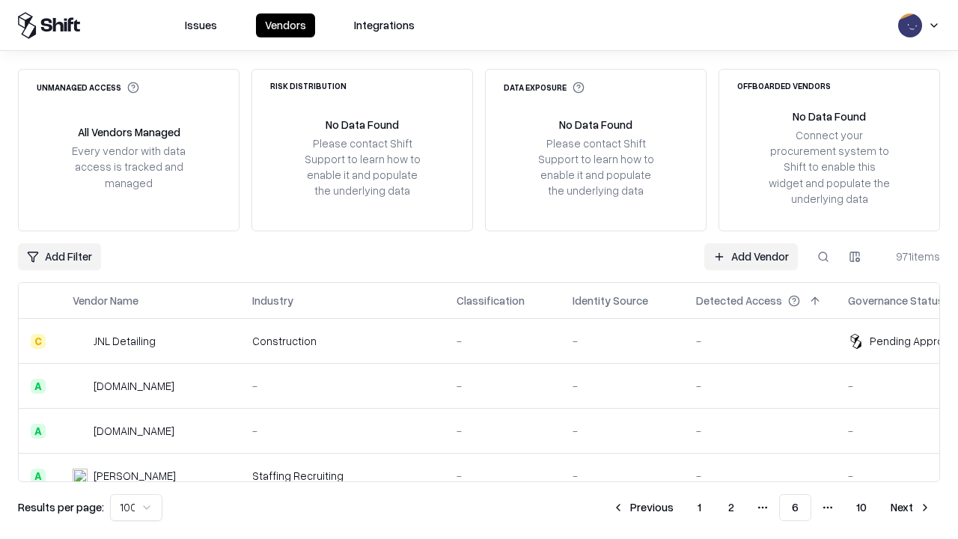
click at [911, 508] on button "Next" at bounding box center [911, 507] width 58 height 27
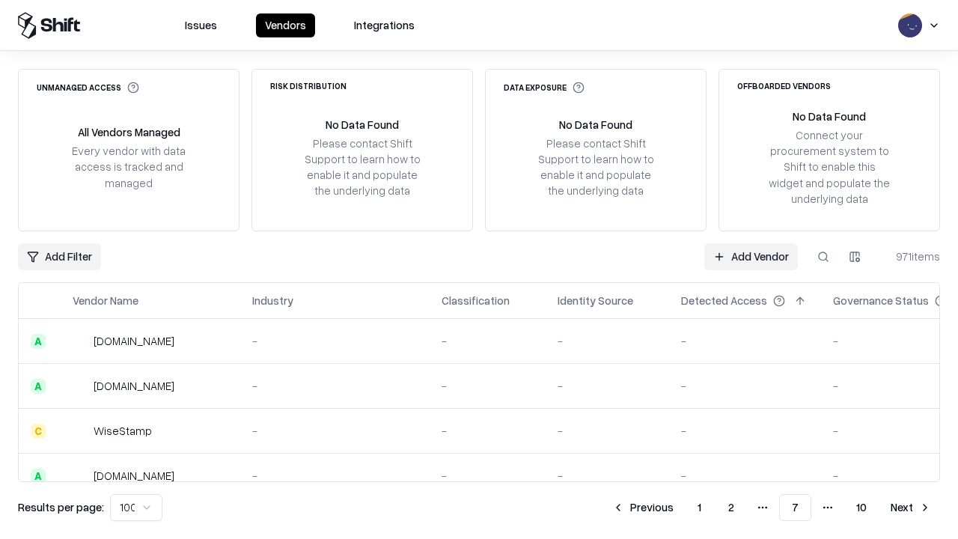
click at [911, 508] on button "Next" at bounding box center [911, 507] width 58 height 27
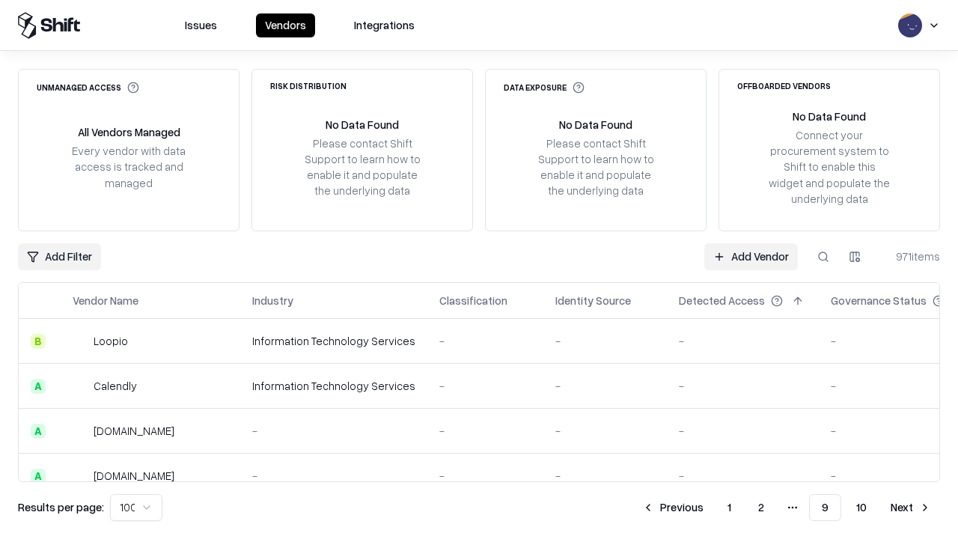
click at [911, 508] on button "Next" at bounding box center [911, 507] width 58 height 27
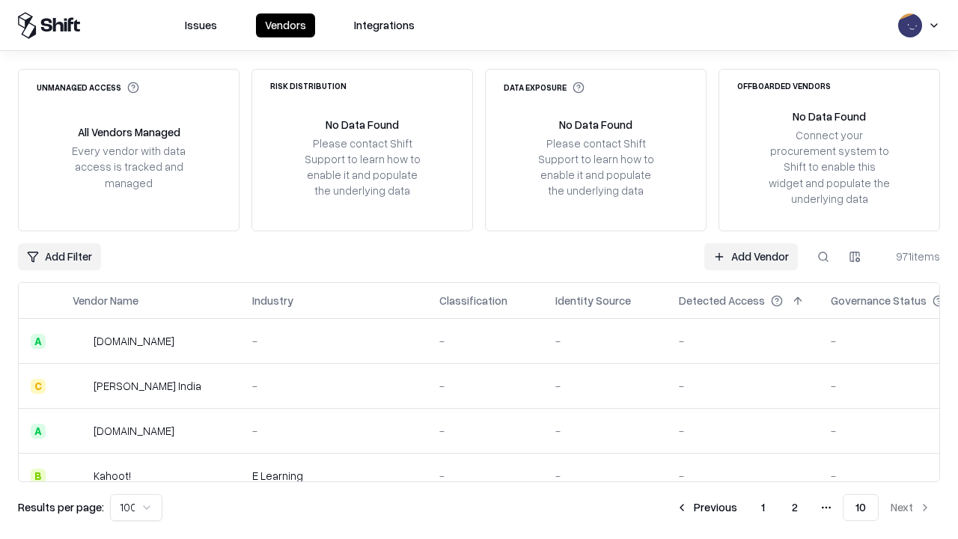
click at [708, 508] on button "Previous" at bounding box center [706, 507] width 79 height 27
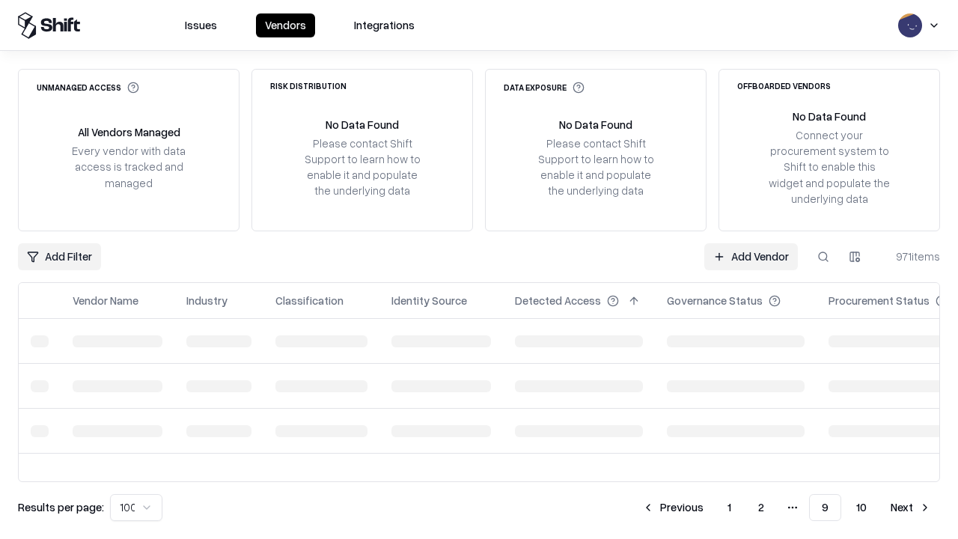
click at [675, 508] on button "Previous" at bounding box center [672, 507] width 79 height 27
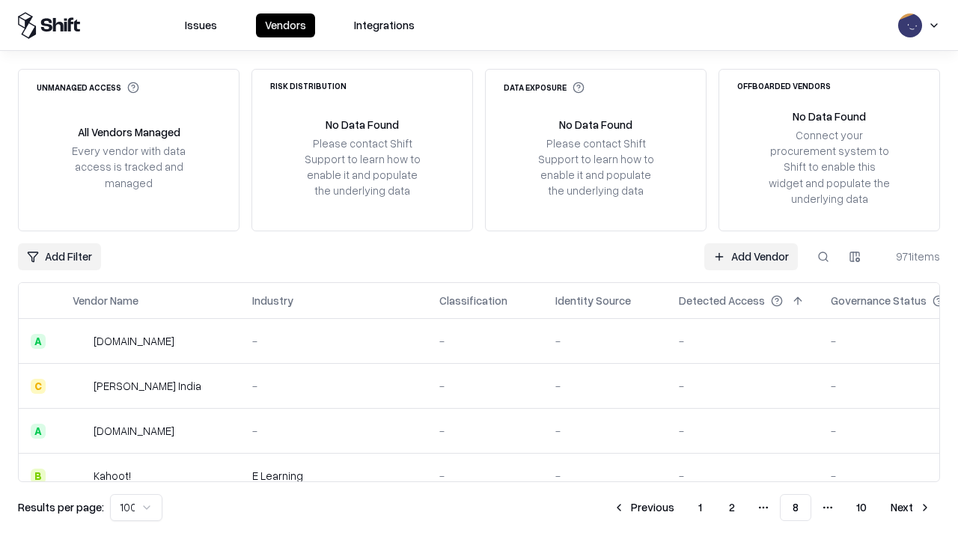
click at [645, 508] on button "Previous" at bounding box center [643, 507] width 79 height 27
